Goal: Information Seeking & Learning: Find specific page/section

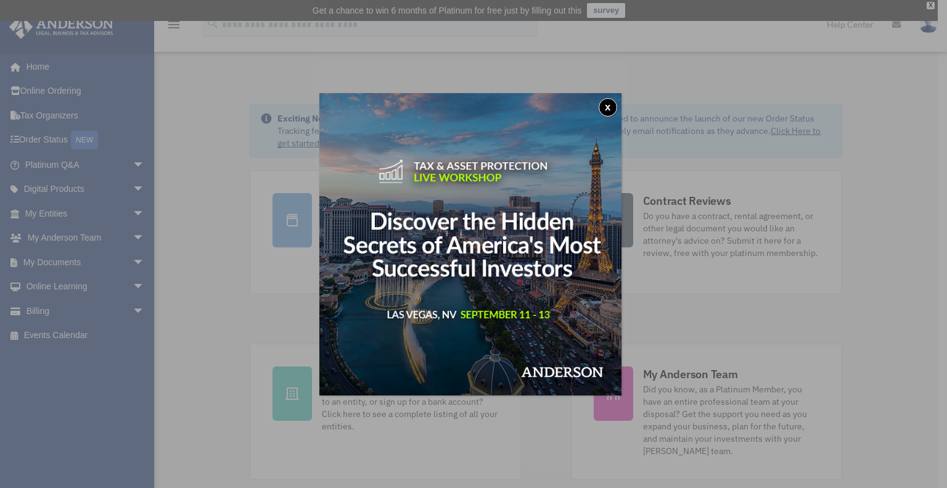
click at [609, 103] on button "x" at bounding box center [608, 107] width 18 height 18
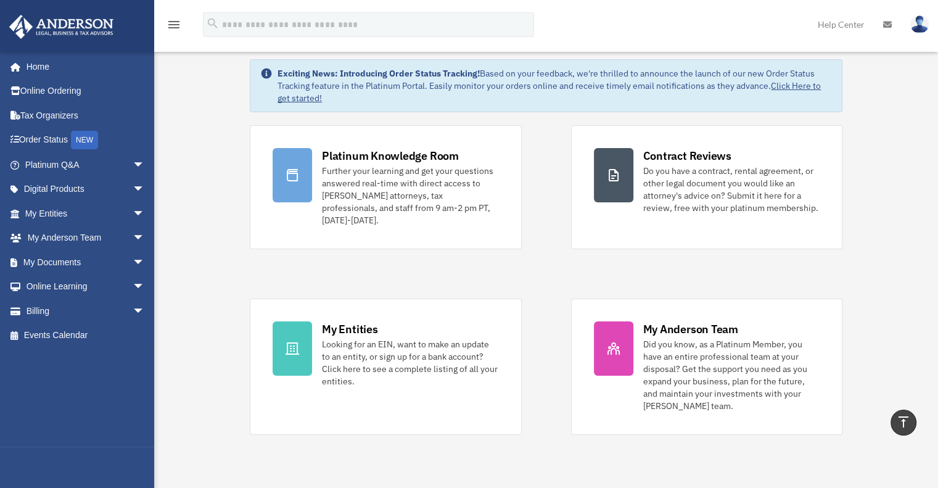
scroll to position [41, 0]
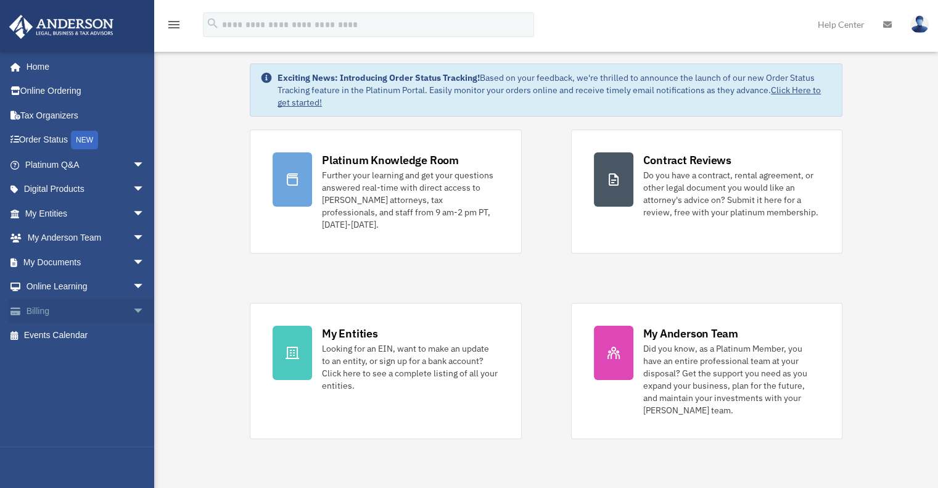
click at [133, 309] on span "arrow_drop_down" at bounding box center [145, 310] width 25 height 25
click at [85, 332] on link "$ Open Invoices" at bounding box center [90, 335] width 146 height 25
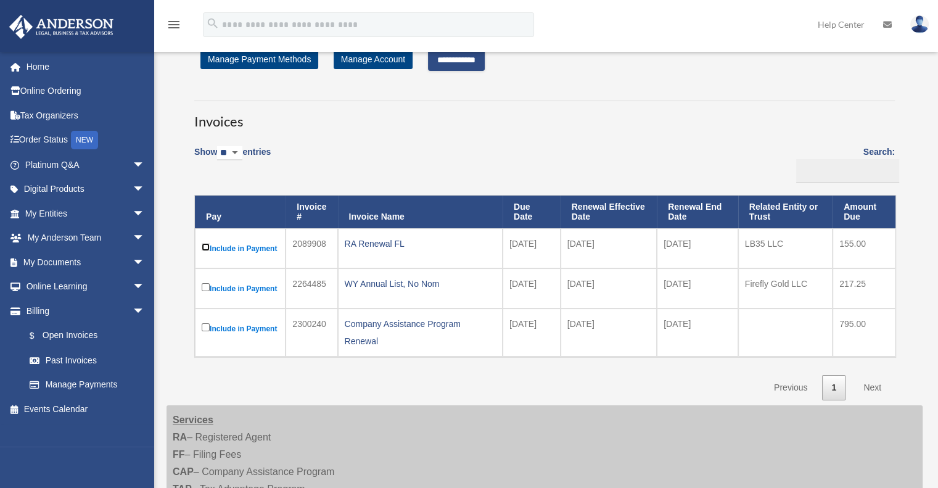
scroll to position [41, 0]
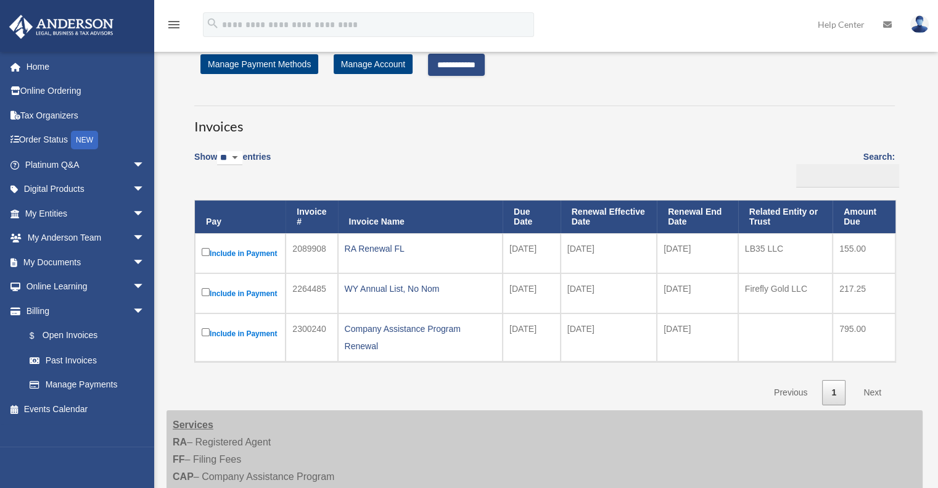
click at [458, 63] on input "**********" at bounding box center [456, 65] width 57 height 22
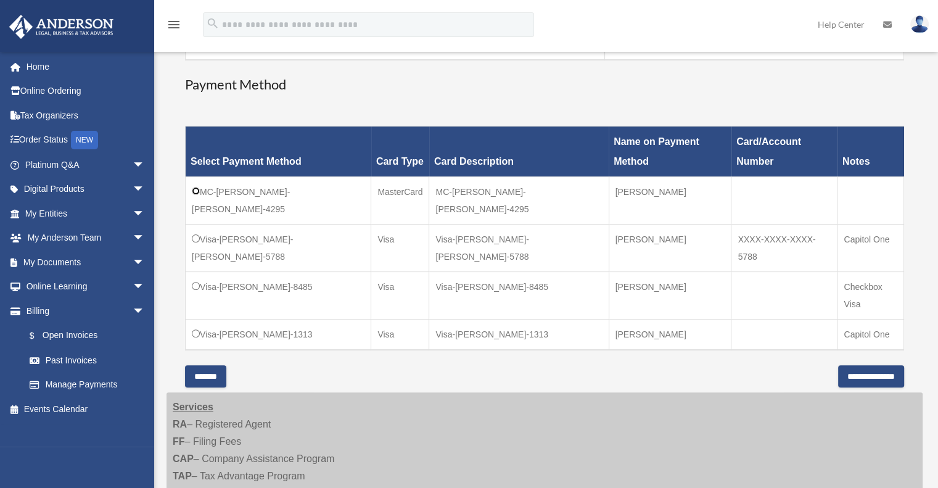
scroll to position [329, 0]
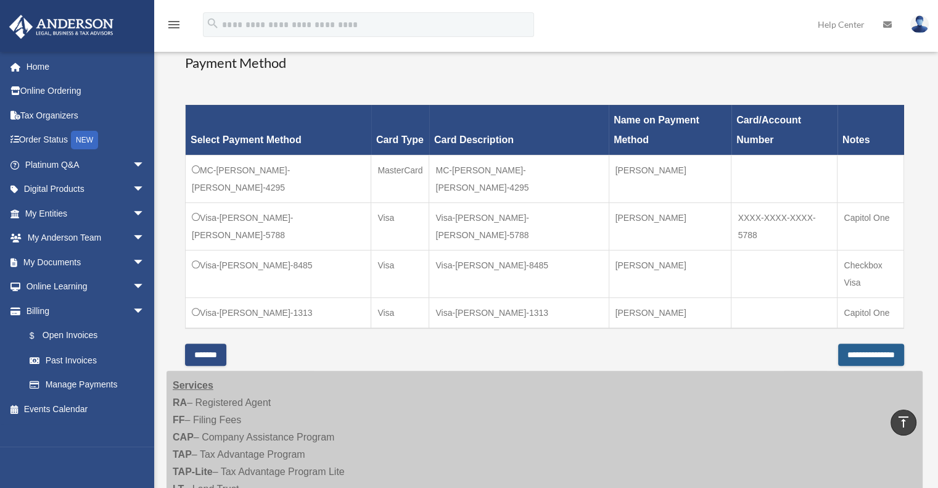
click at [838, 343] on input "**********" at bounding box center [871, 354] width 66 height 22
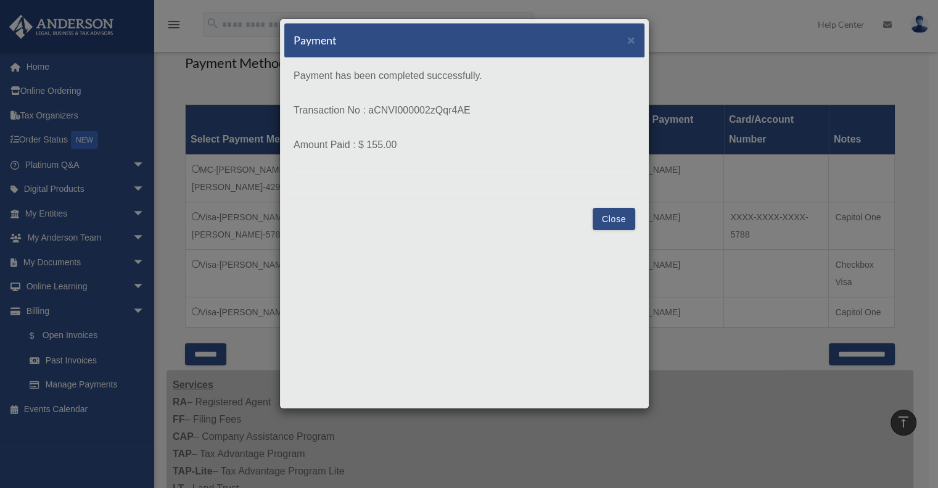
click at [607, 215] on button "Close" at bounding box center [613, 219] width 43 height 22
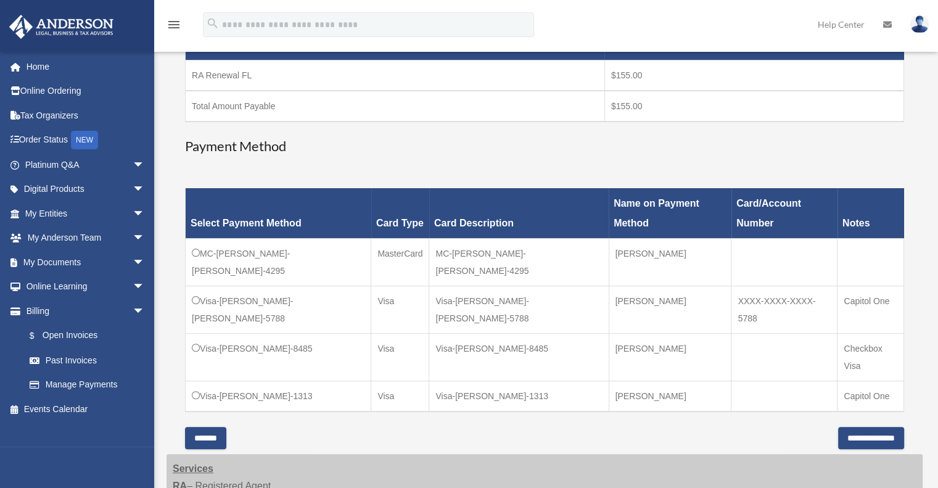
scroll to position [247, 0]
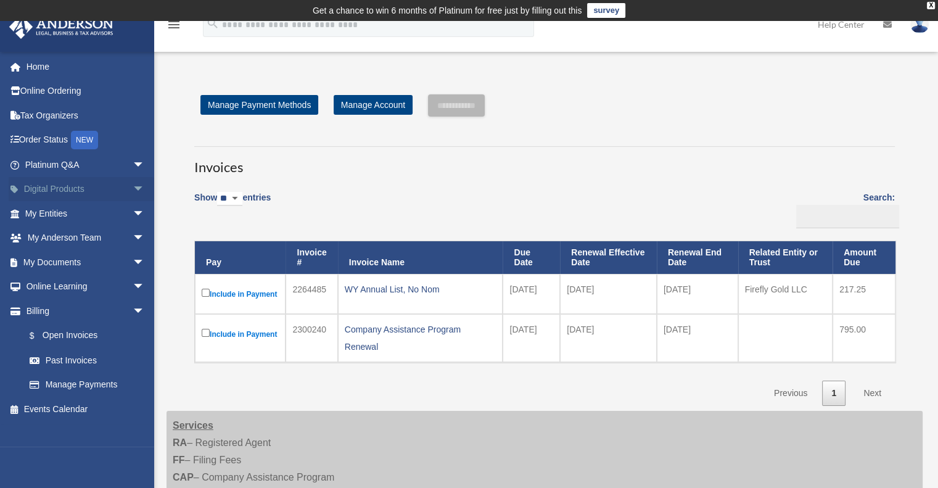
click at [133, 189] on span "arrow_drop_down" at bounding box center [145, 189] width 25 height 25
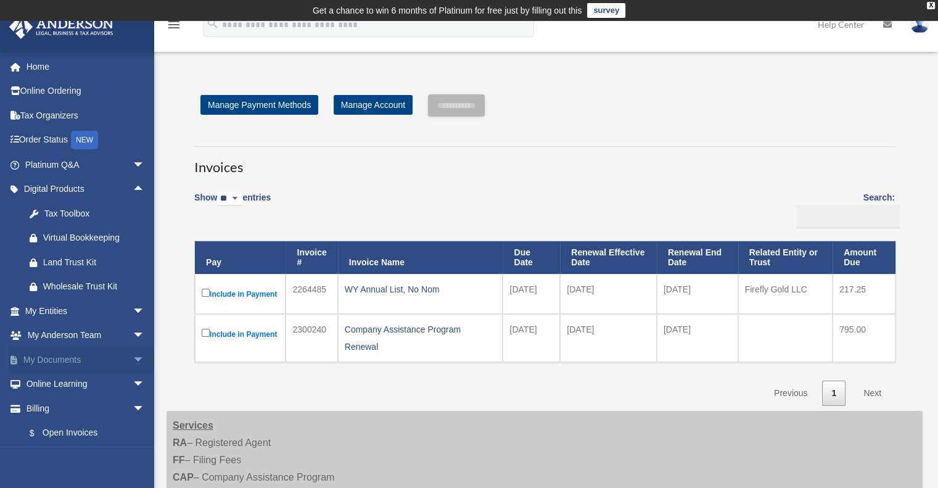
click at [133, 360] on span "arrow_drop_down" at bounding box center [145, 359] width 25 height 25
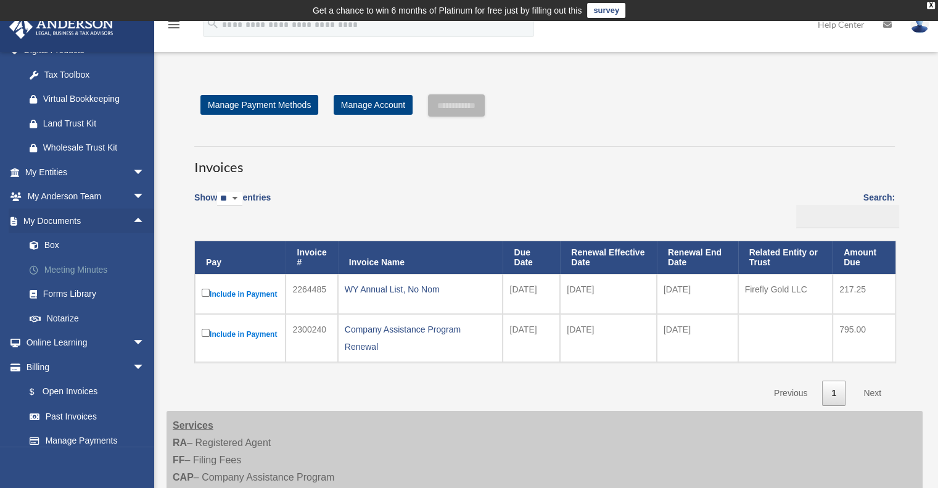
scroll to position [164, 0]
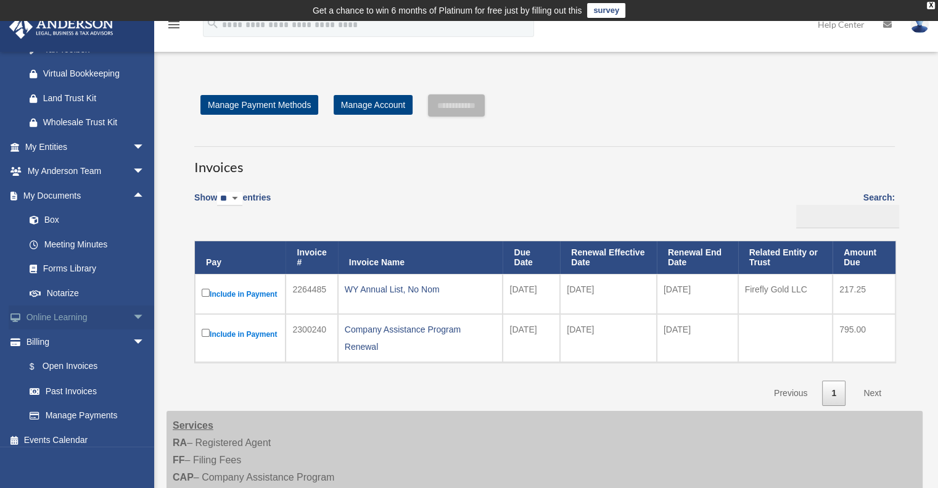
click at [133, 313] on span "arrow_drop_down" at bounding box center [145, 317] width 25 height 25
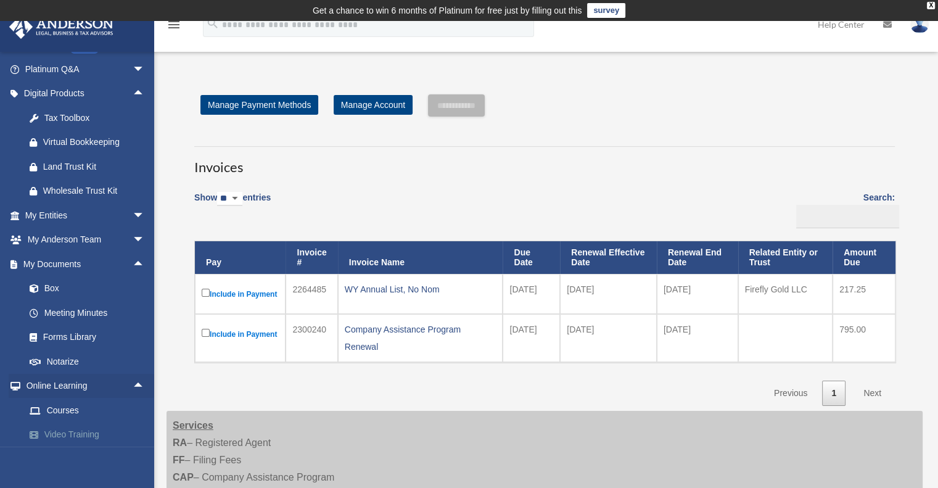
scroll to position [39, 0]
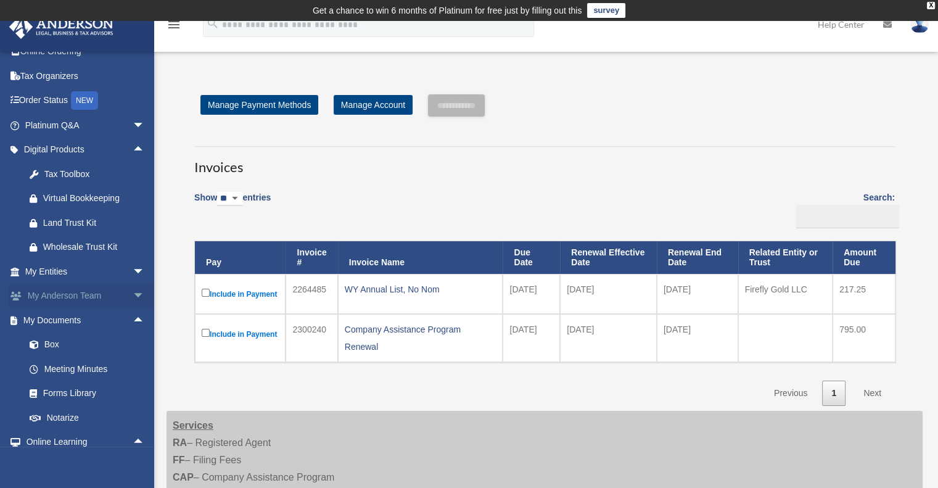
click at [133, 290] on span "arrow_drop_down" at bounding box center [145, 296] width 25 height 25
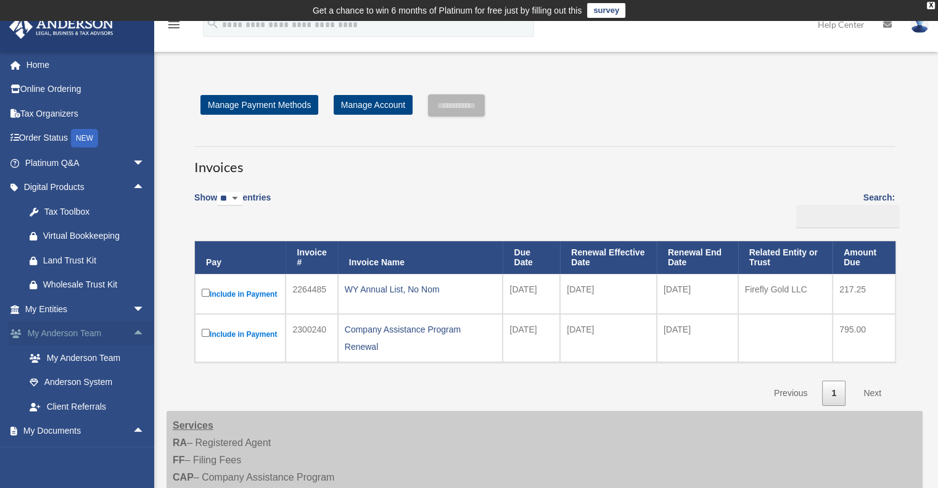
scroll to position [0, 0]
click at [133, 160] on span "arrow_drop_down" at bounding box center [145, 164] width 25 height 25
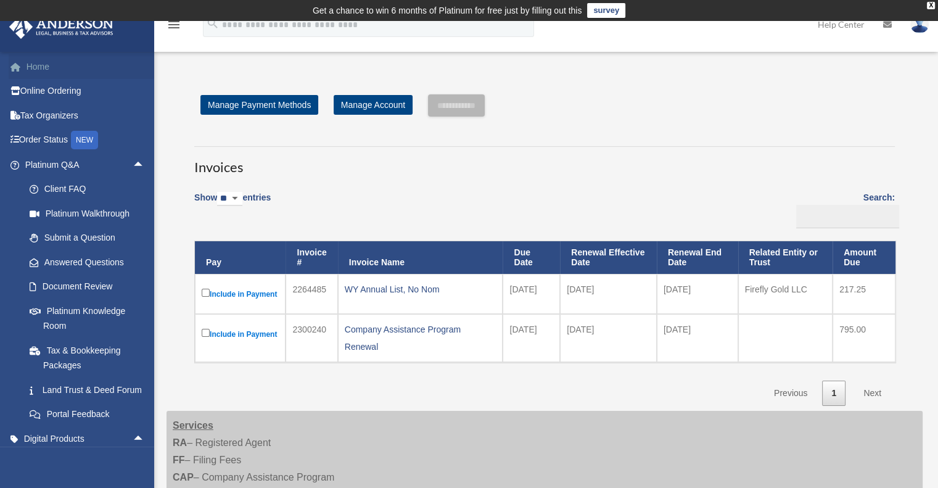
click at [41, 70] on link "Home" at bounding box center [86, 66] width 155 height 25
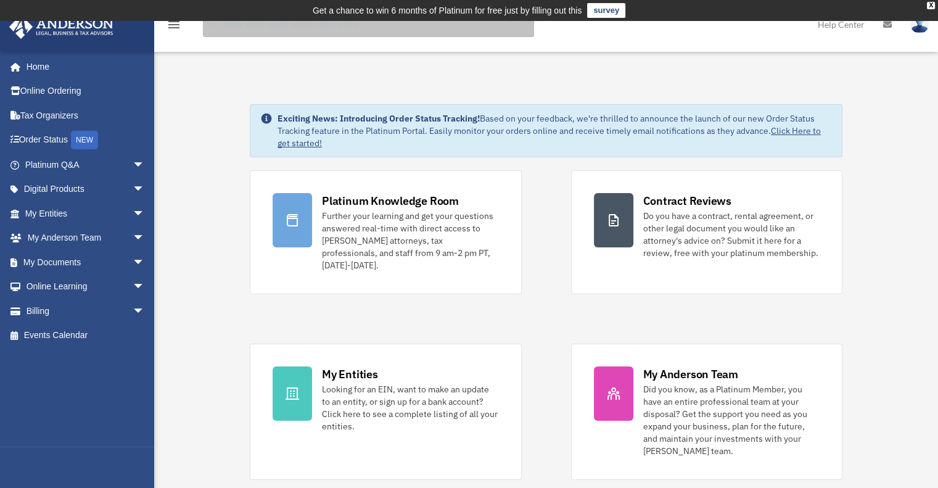
click at [285, 29] on input "search" at bounding box center [368, 24] width 331 height 25
type input "****"
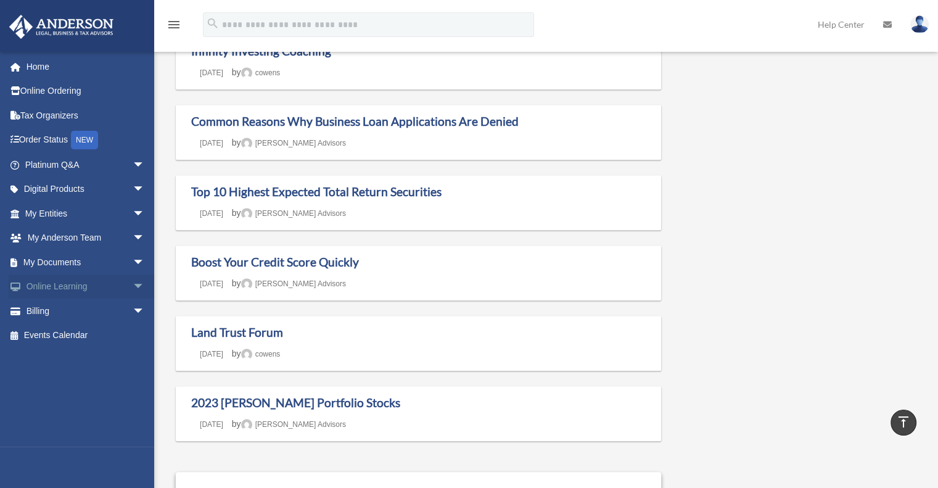
scroll to position [822, 0]
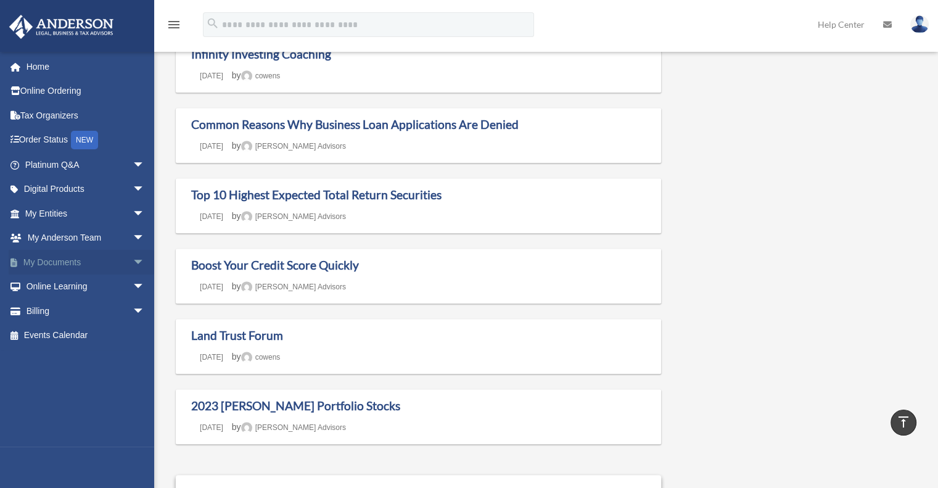
click at [133, 261] on span "arrow_drop_down" at bounding box center [145, 262] width 25 height 25
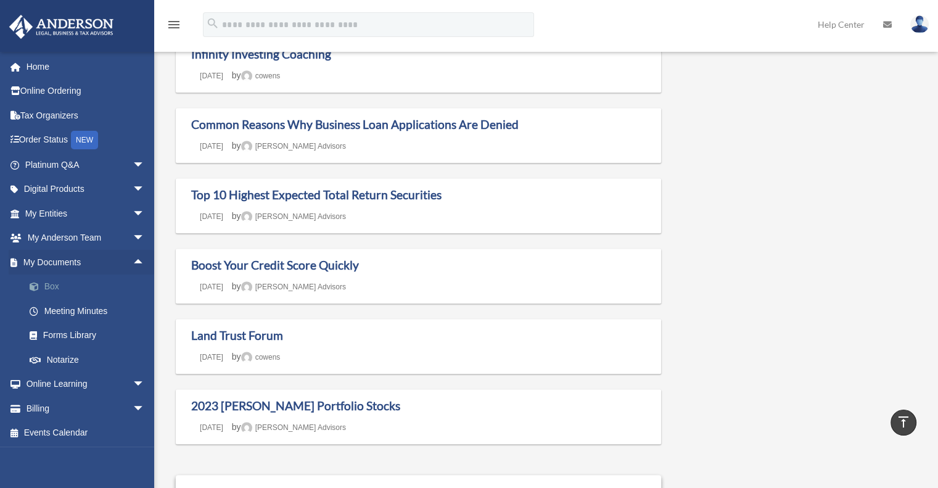
click at [54, 282] on link "Box" at bounding box center [90, 286] width 146 height 25
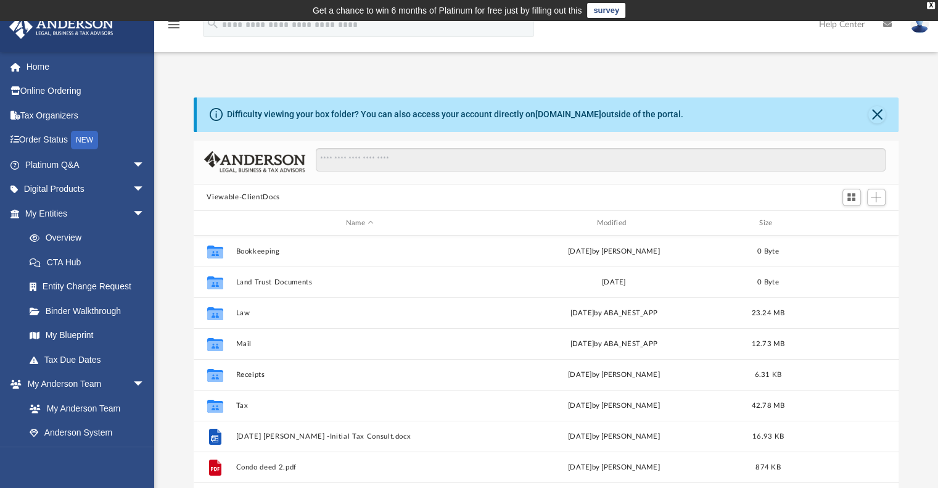
scroll to position [271, 695]
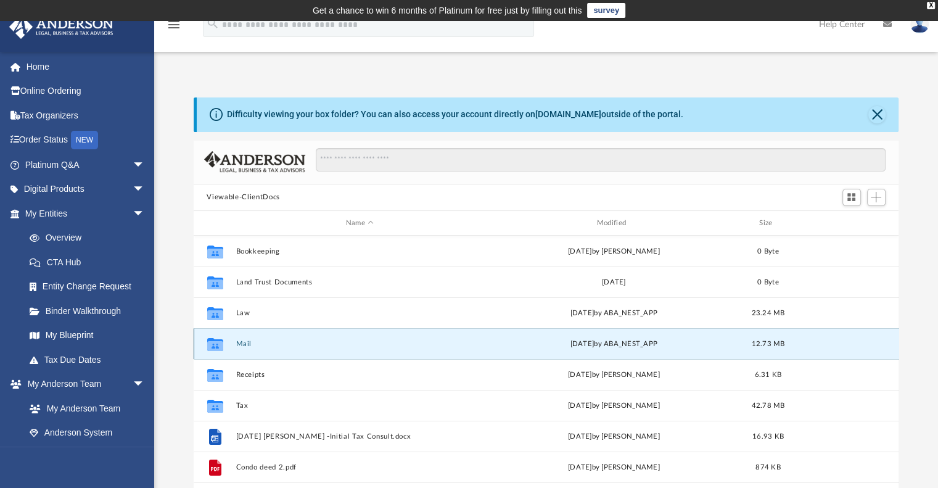
click at [245, 341] on button "Mail" at bounding box center [360, 344] width 248 height 8
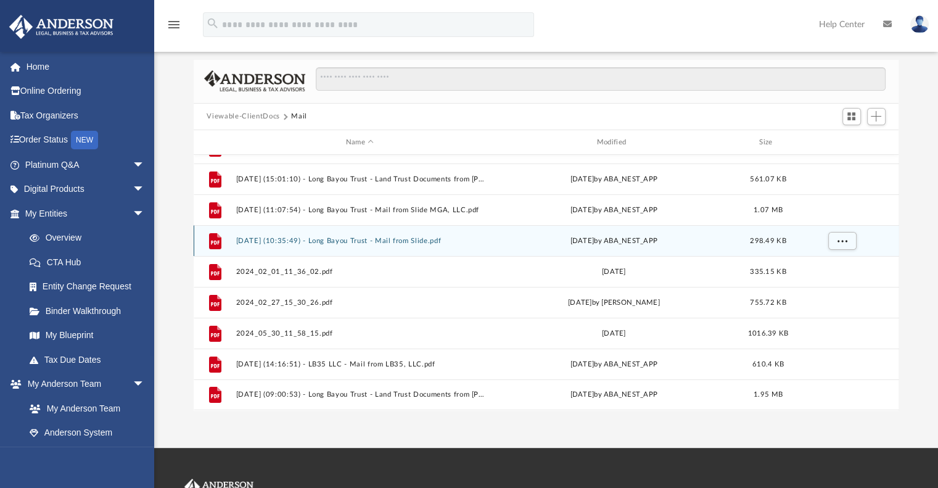
scroll to position [205, 0]
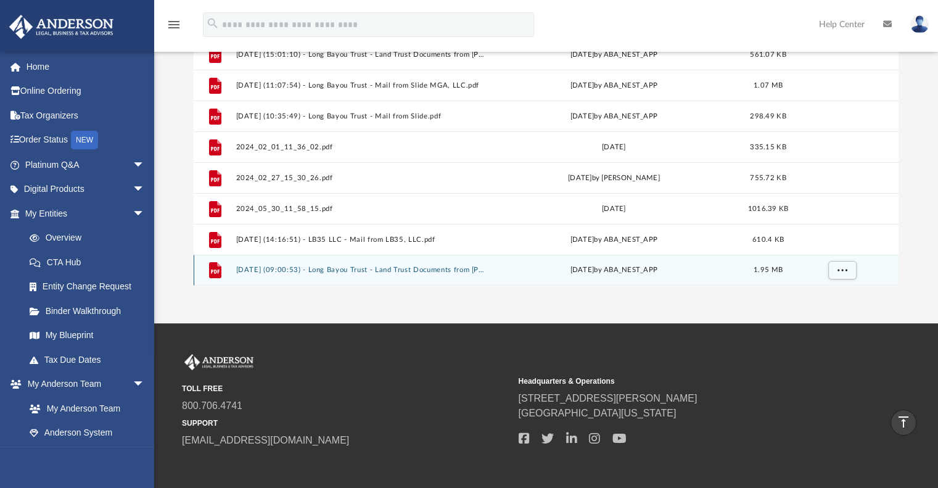
click at [372, 272] on button "2025.08.28 (09:00:53) - Long Bayou Trust - Land Trust Documents from Mike Twitt…" at bounding box center [360, 270] width 248 height 8
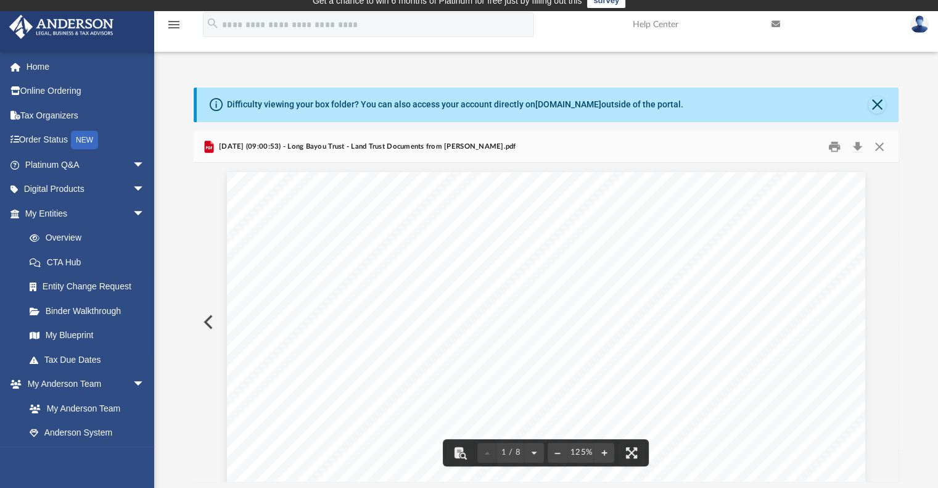
scroll to position [0, 0]
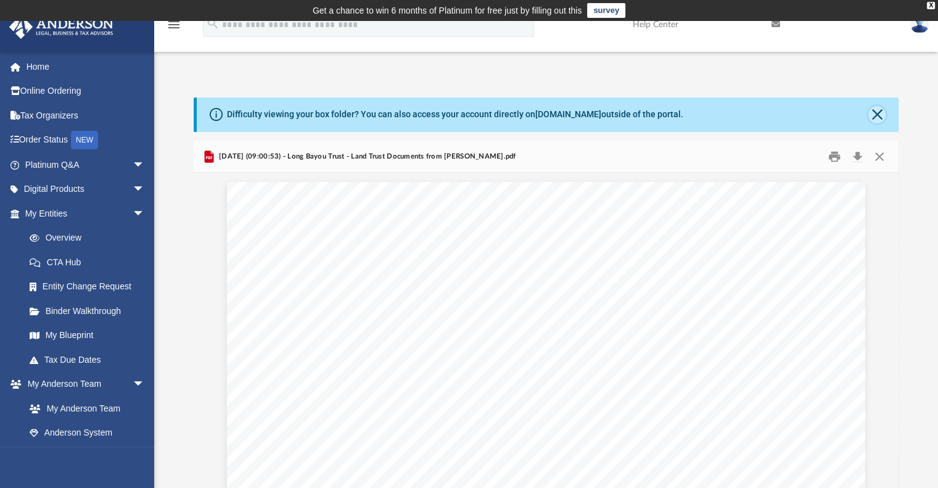
click at [879, 113] on button "Close" at bounding box center [876, 114] width 17 height 17
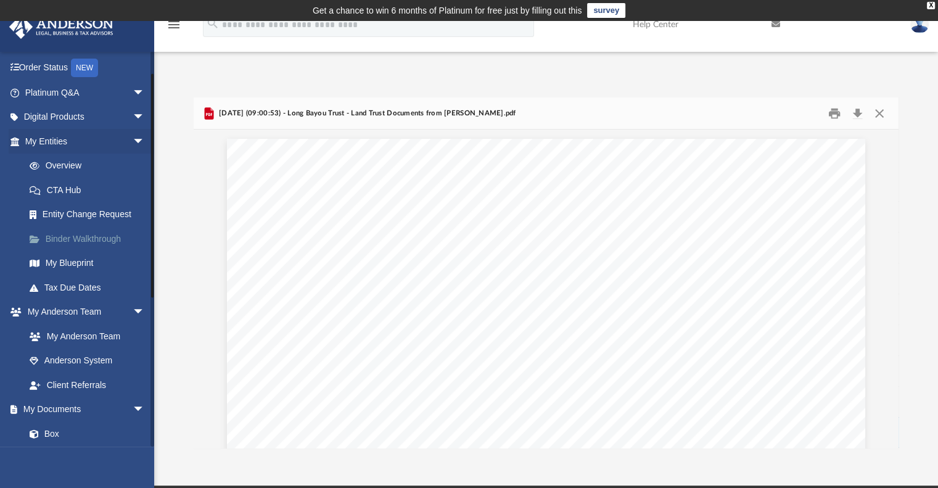
scroll to position [82, 0]
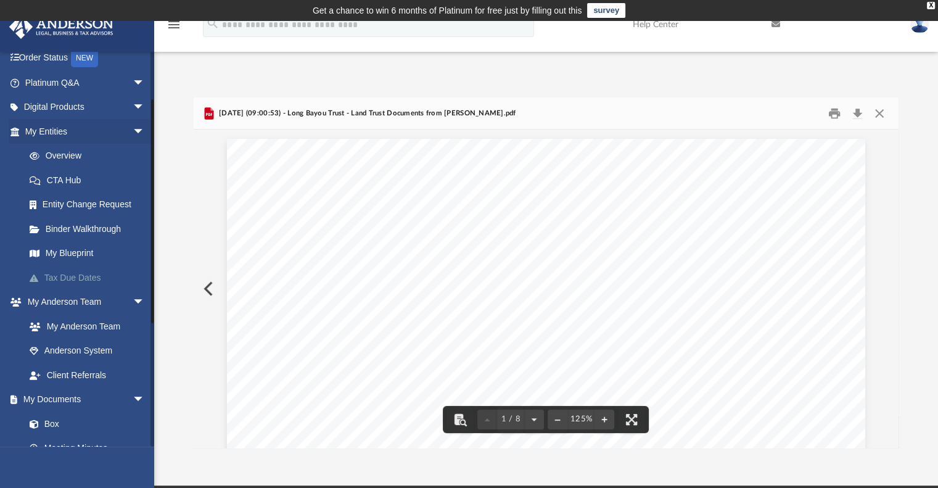
click at [72, 274] on link "Tax Due Dates" at bounding box center [90, 277] width 146 height 25
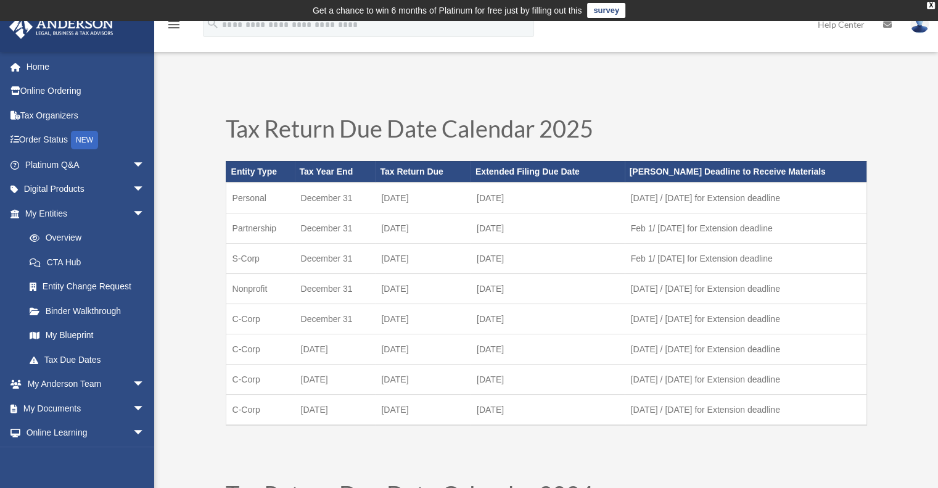
click at [920, 23] on img at bounding box center [919, 24] width 18 height 18
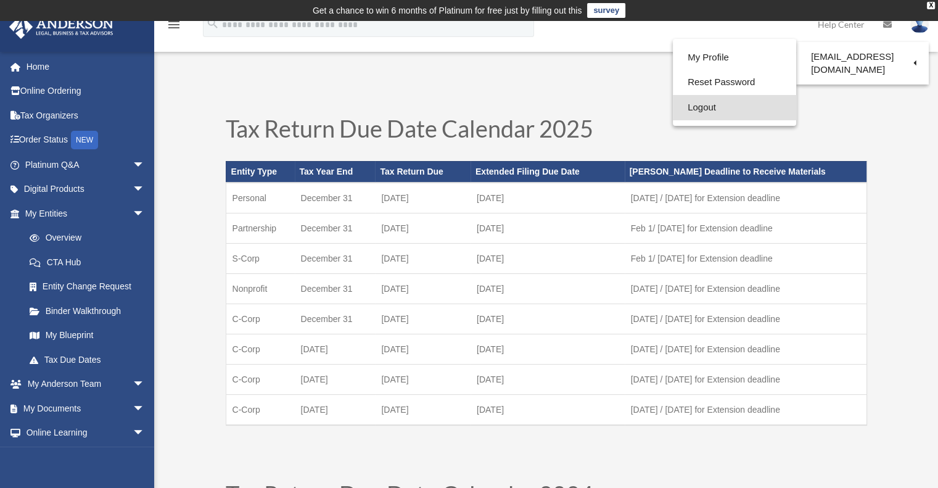
click at [685, 112] on link "Logout" at bounding box center [734, 107] width 123 height 25
